Goal: Information Seeking & Learning: Learn about a topic

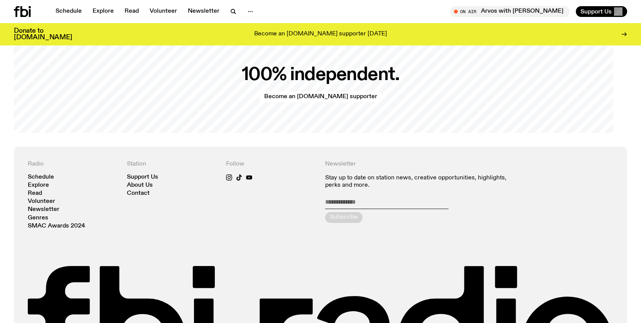
scroll to position [1658, 0]
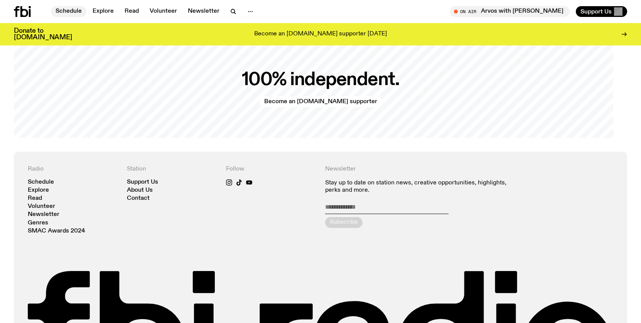
click at [86, 12] on link "Schedule" at bounding box center [68, 11] width 35 height 11
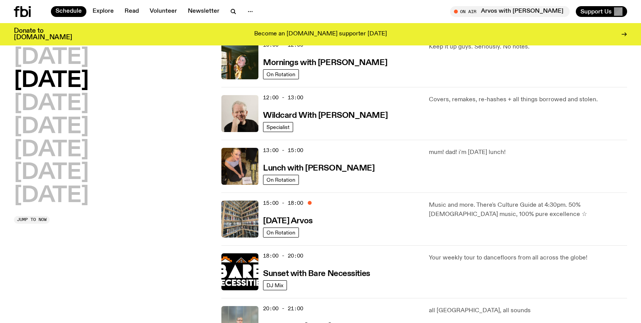
scroll to position [143, 0]
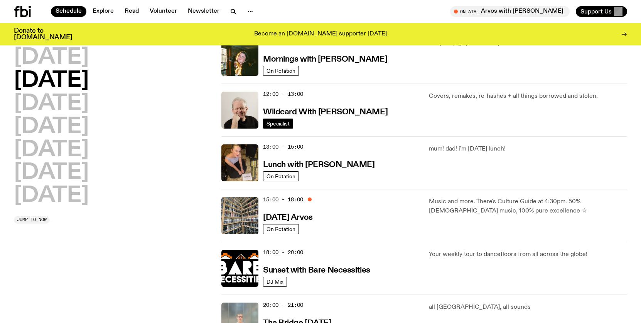
click at [289, 127] on span "Specialist" at bounding box center [277, 124] width 23 height 6
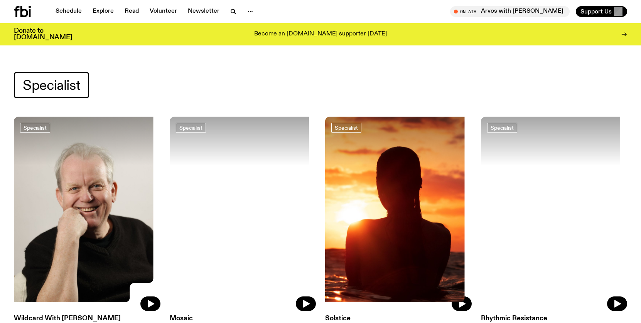
scroll to position [128, 0]
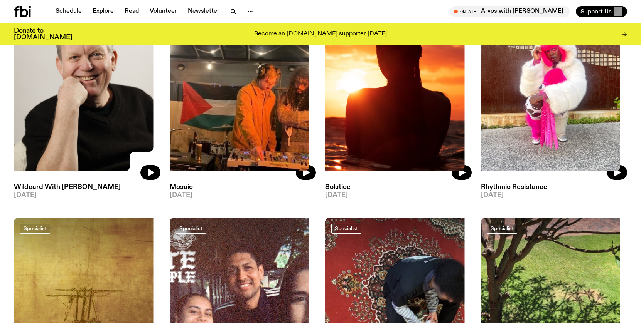
click at [98, 140] on img at bounding box center [87, 82] width 146 height 195
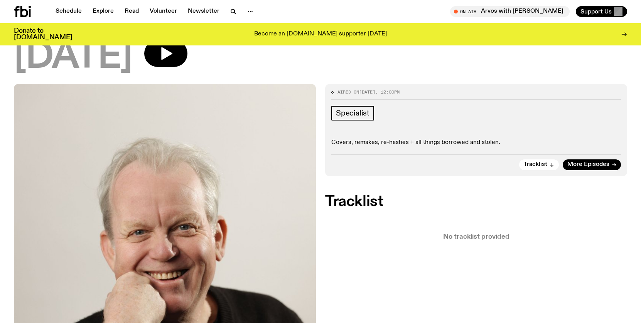
scroll to position [63, 0]
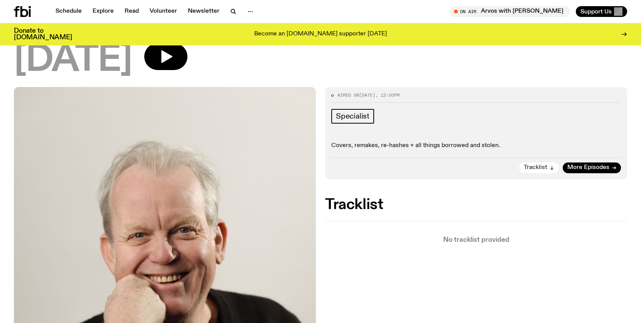
click at [525, 171] on span "Tracklist" at bounding box center [535, 168] width 24 height 6
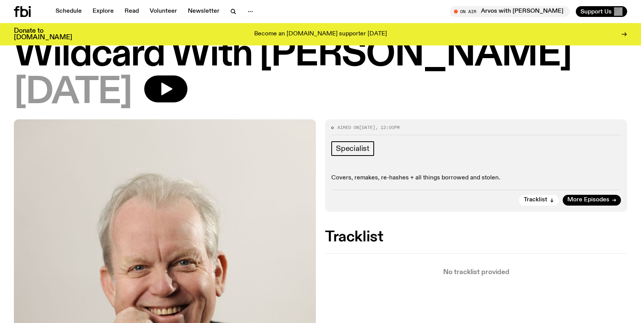
scroll to position [32, 0]
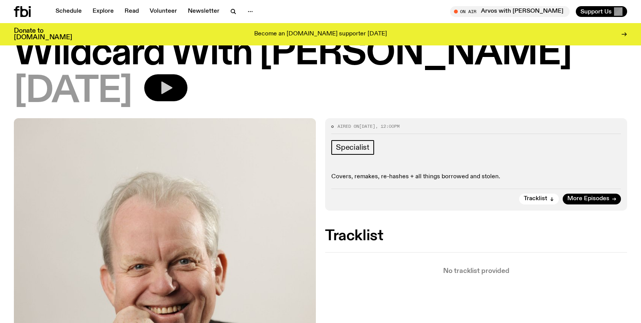
click at [172, 94] on icon "button" at bounding box center [166, 88] width 11 height 13
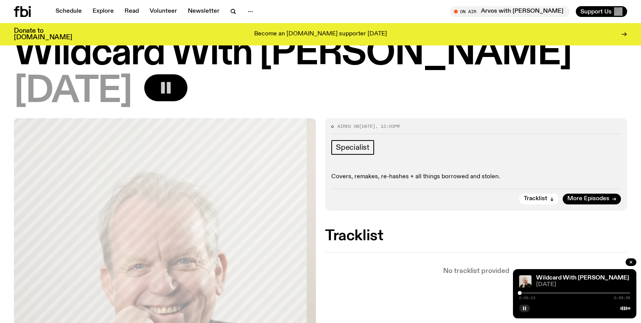
click at [522, 306] on icon "button" at bounding box center [524, 308] width 5 height 5
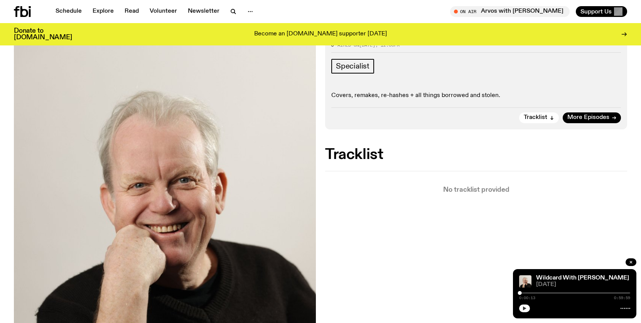
scroll to position [114, 0]
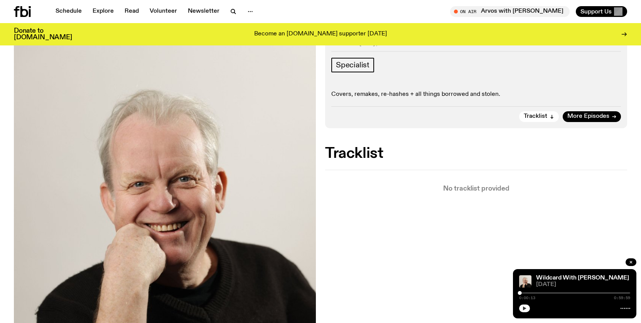
click at [523, 307] on icon "button" at bounding box center [524, 309] width 3 height 4
